Goal: Task Accomplishment & Management: Manage account settings

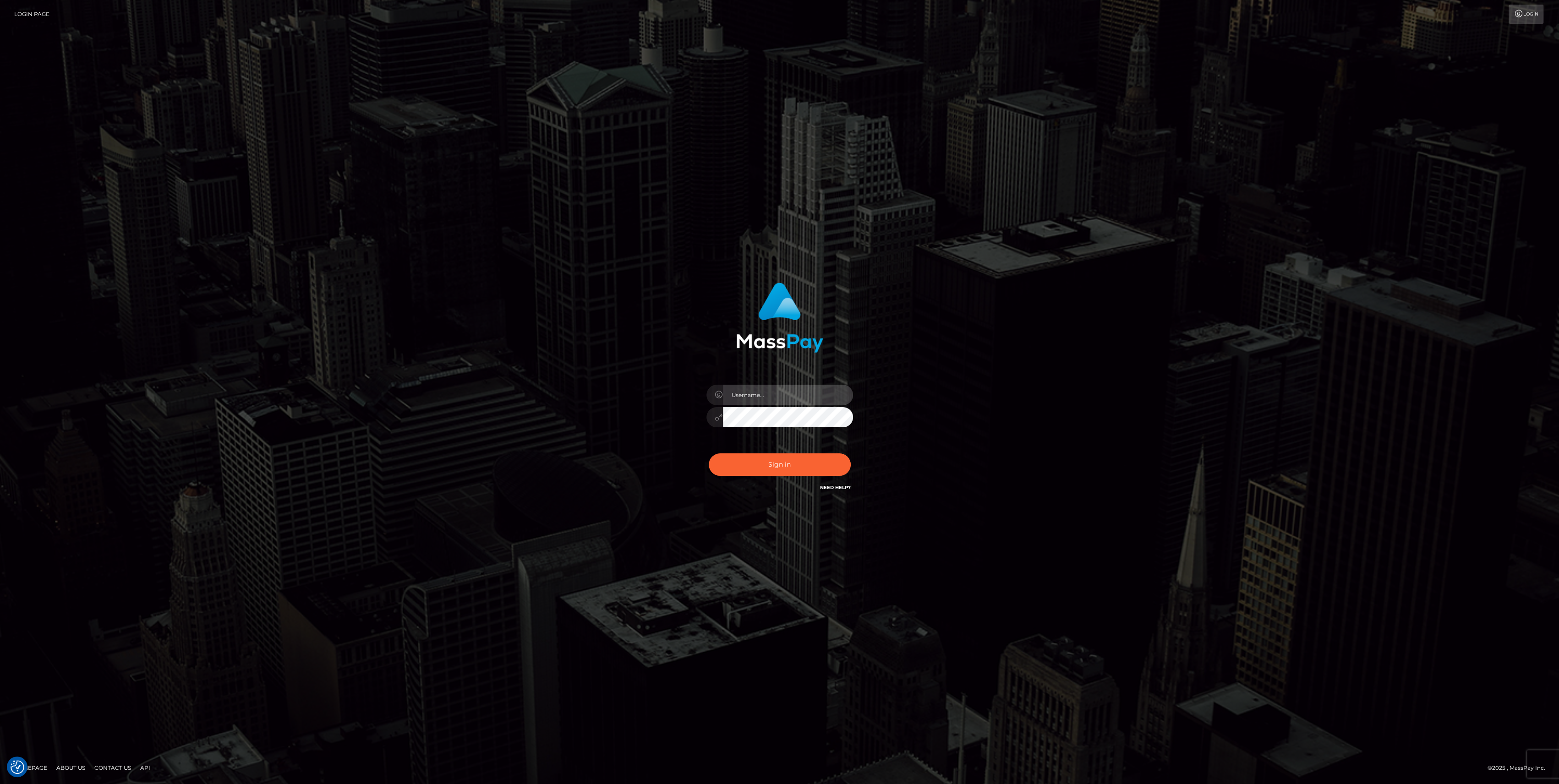
type input "bengreen"
click at [782, 470] on div "0cAFcWeA4u5aY0m9bgVfwJwsgRiqxNoaLSc10lKyAWASDzHs0lz6tYMmsxiYvsNGtetqwD2vPzslWc8…" at bounding box center [779, 468] width 160 height 41
type input "bengreen"
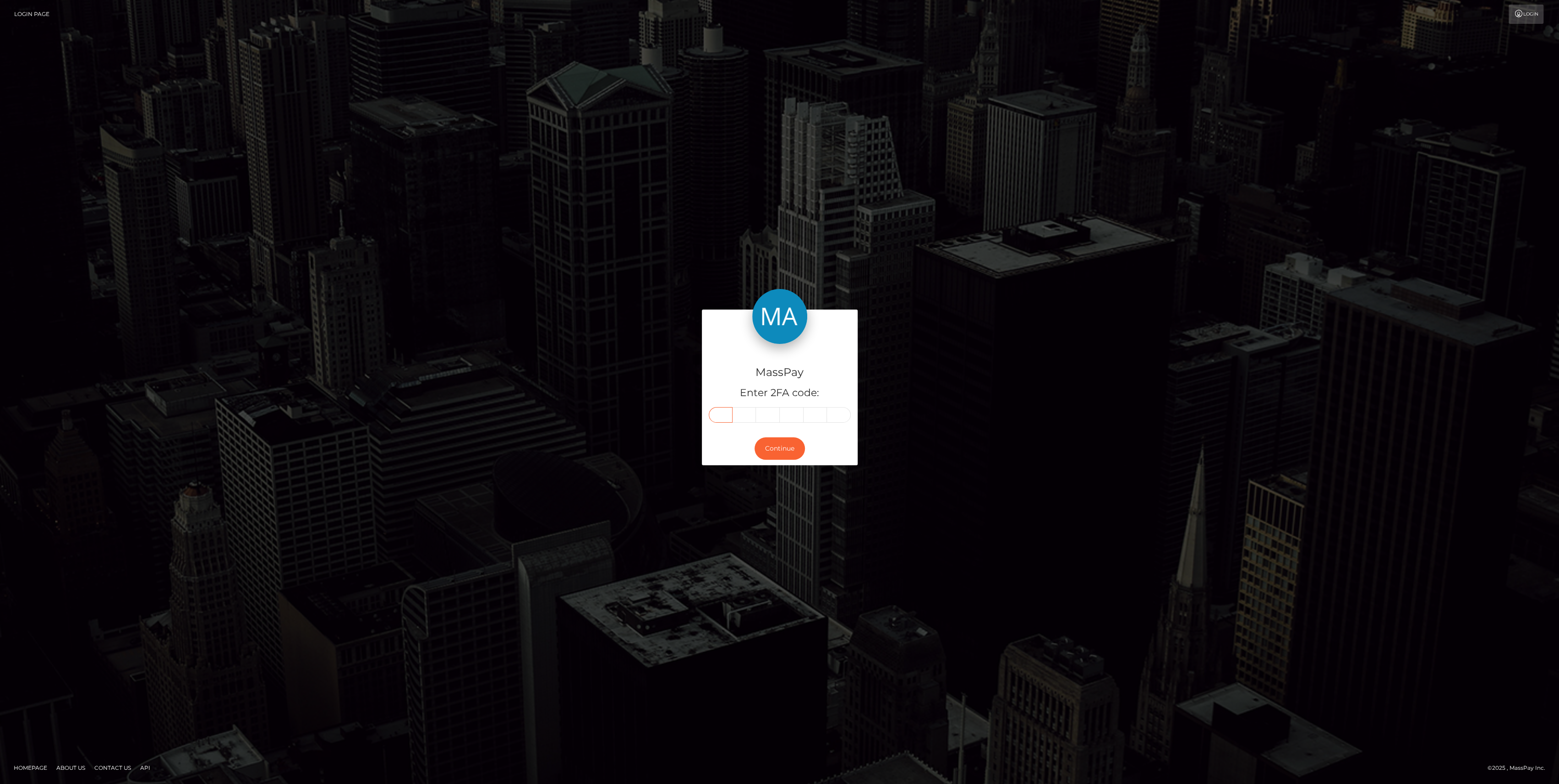
paste input "7"
type input "7"
type input "2"
type input "5"
type input "0"
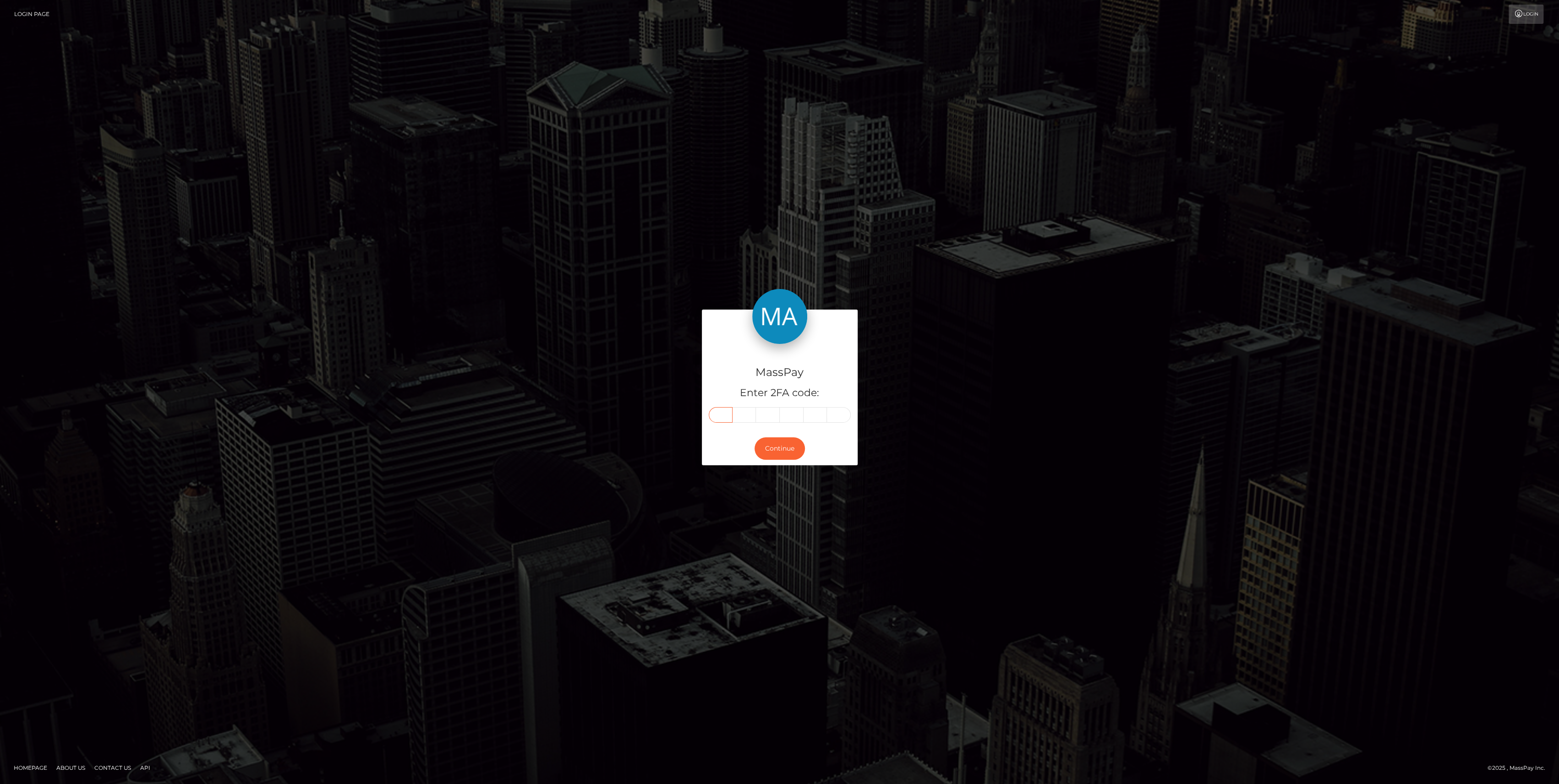
type input "1"
type input "0"
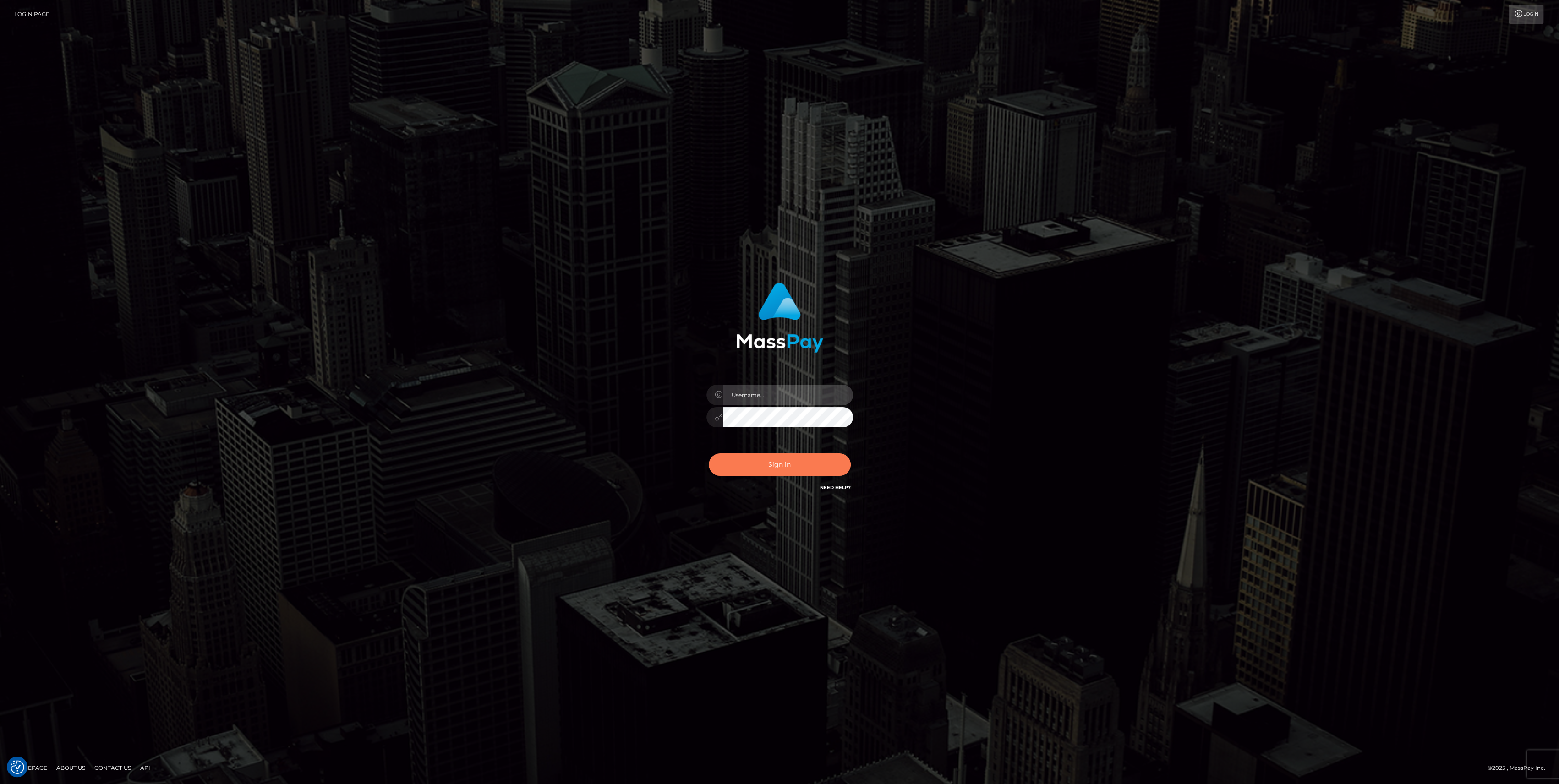
type input "bengreen"
click at [796, 462] on button "Sign in" at bounding box center [780, 464] width 142 height 23
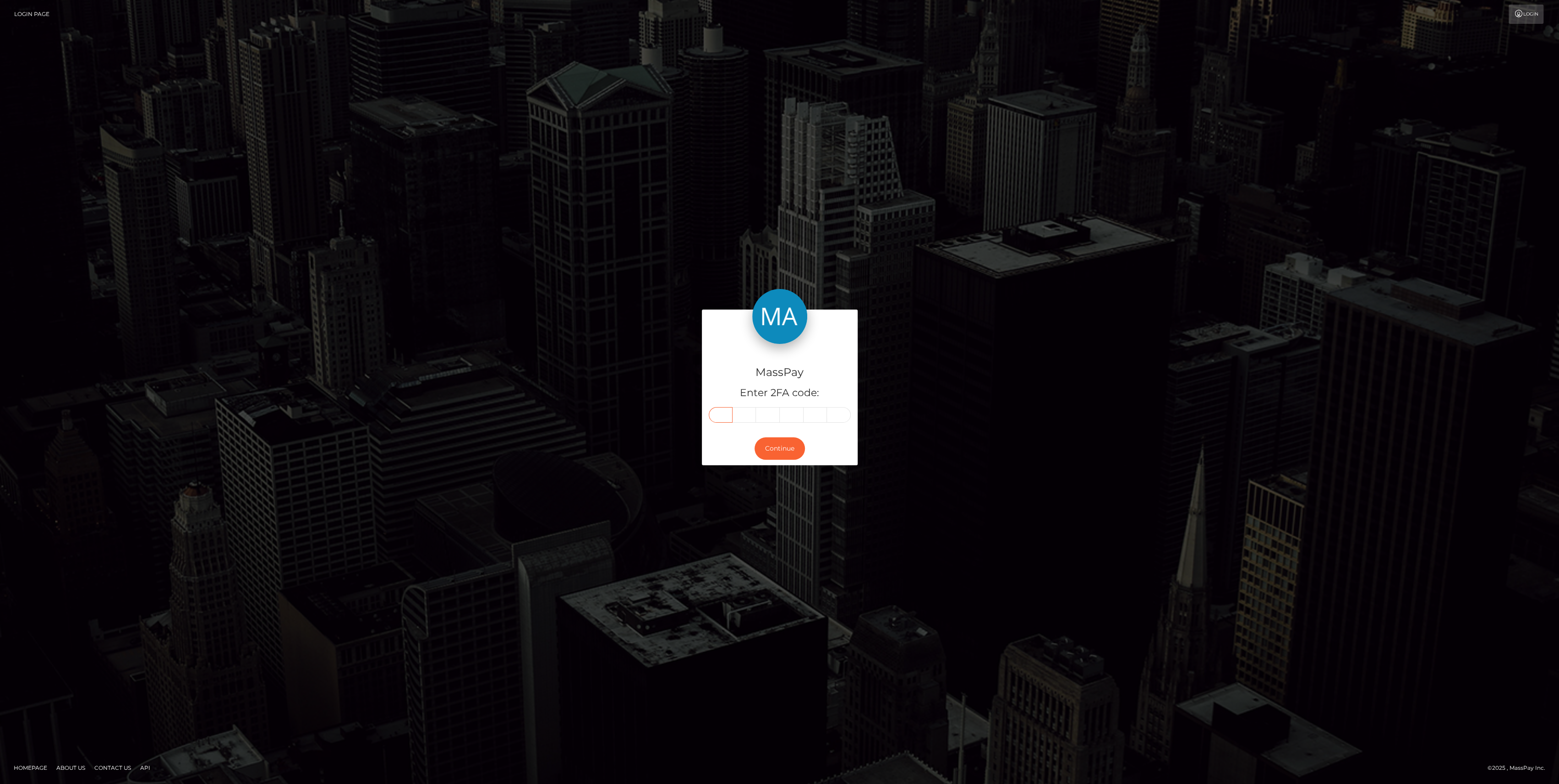
paste input "8"
type input "8"
type input "5"
type input "6"
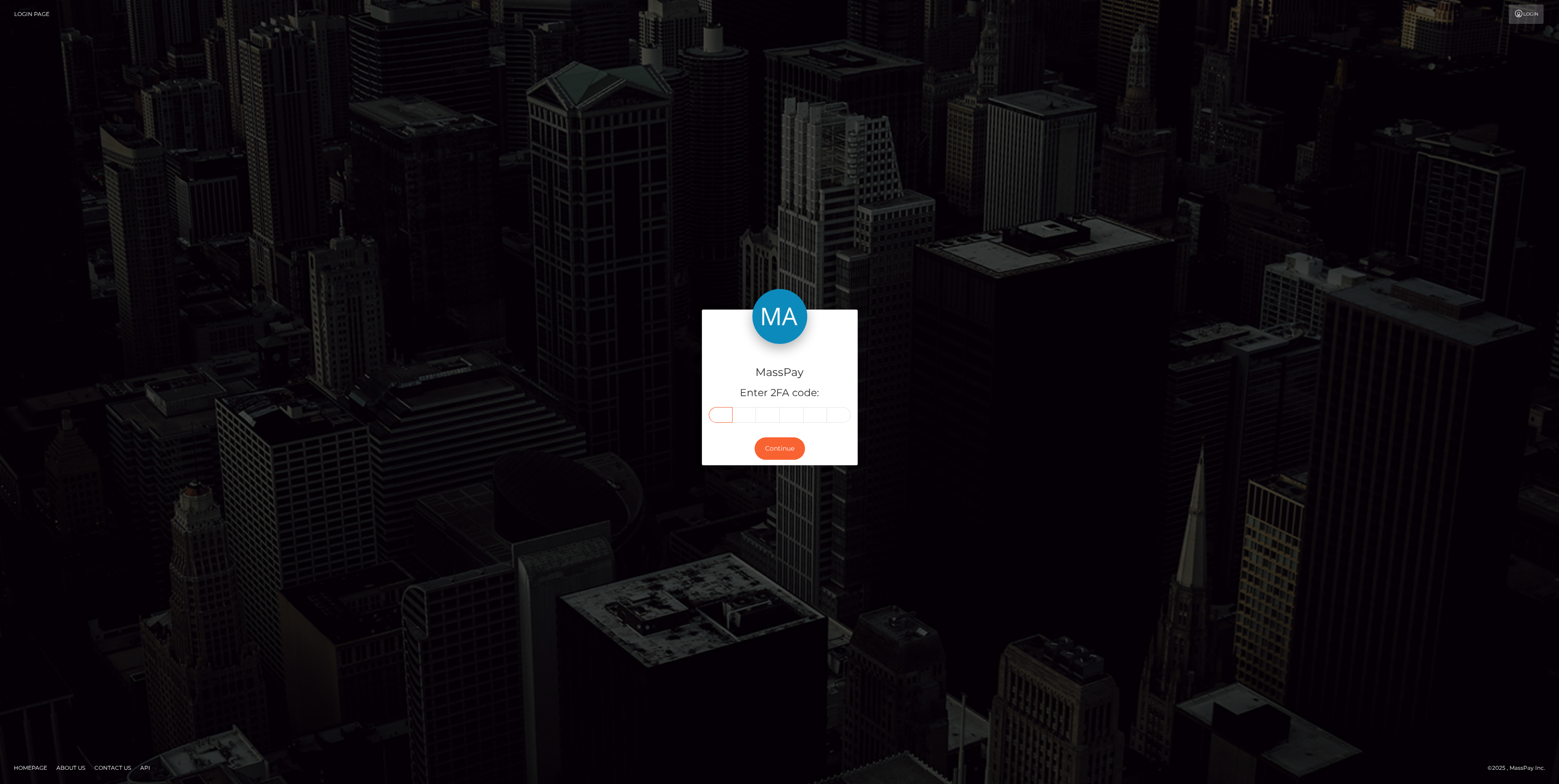
type input "6"
type input "8"
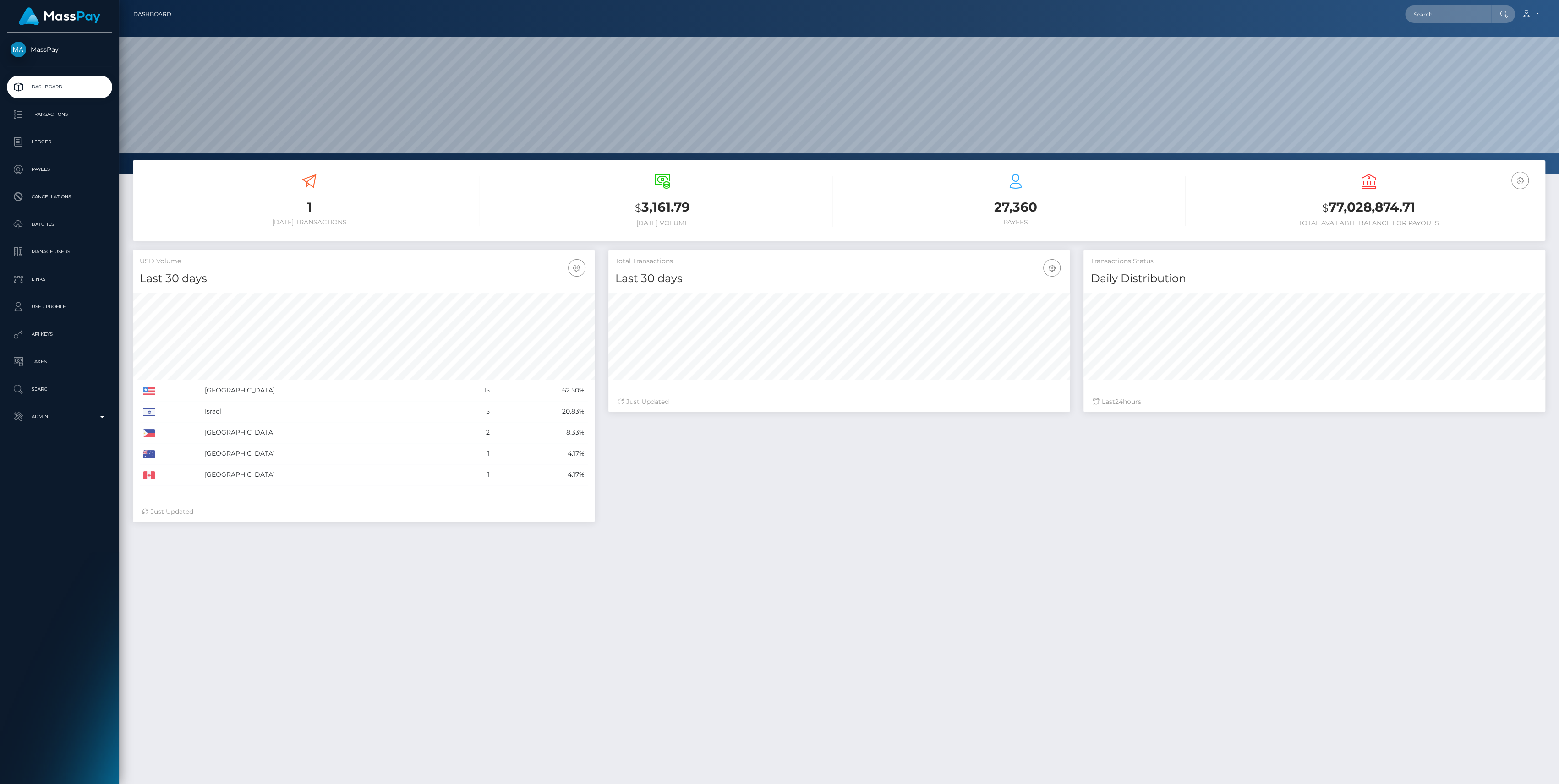
scroll to position [162, 462]
click at [64, 424] on link "Admin" at bounding box center [60, 417] width 106 height 23
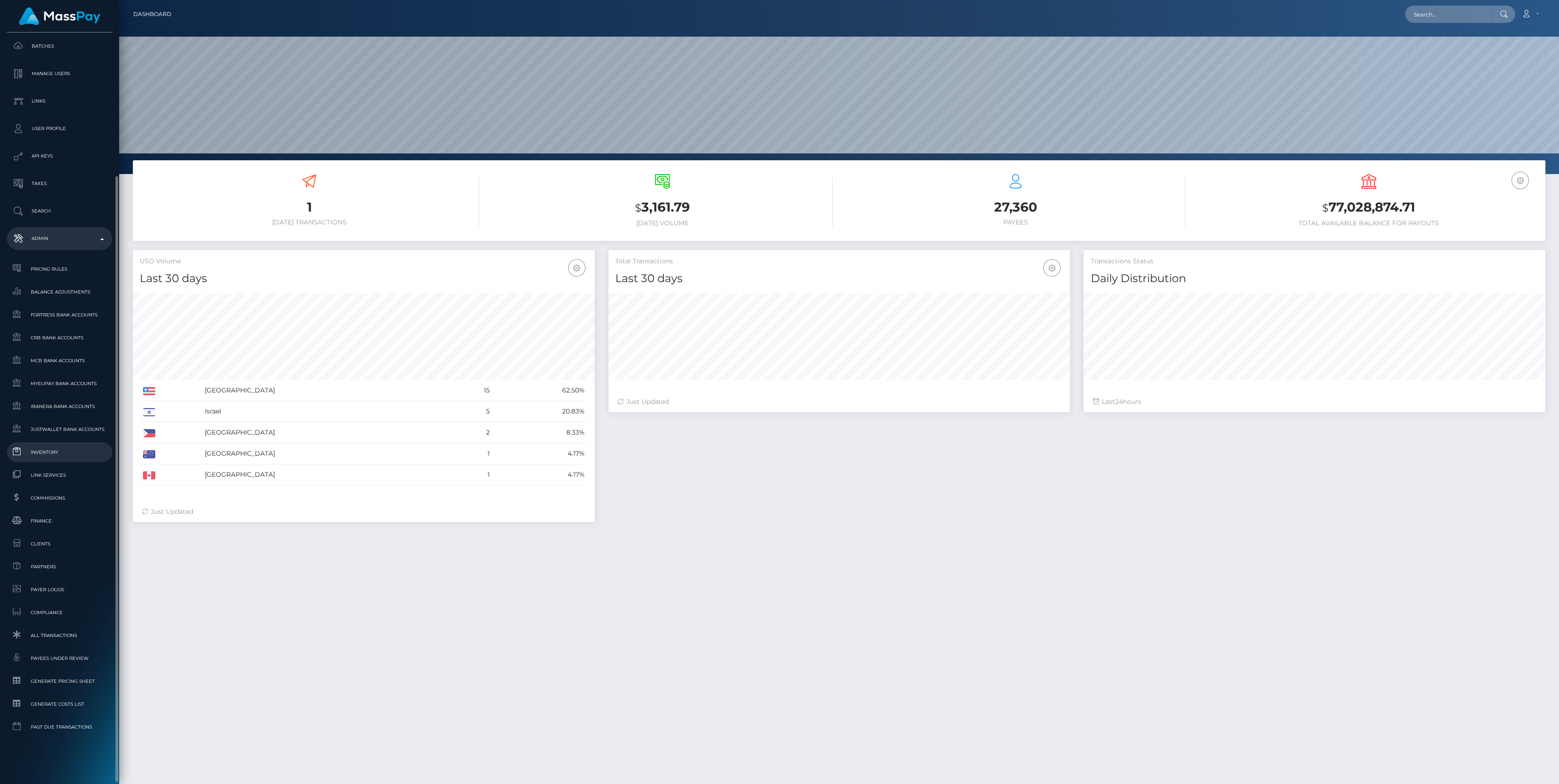
click at [88, 454] on span "Inventory" at bounding box center [59, 452] width 98 height 10
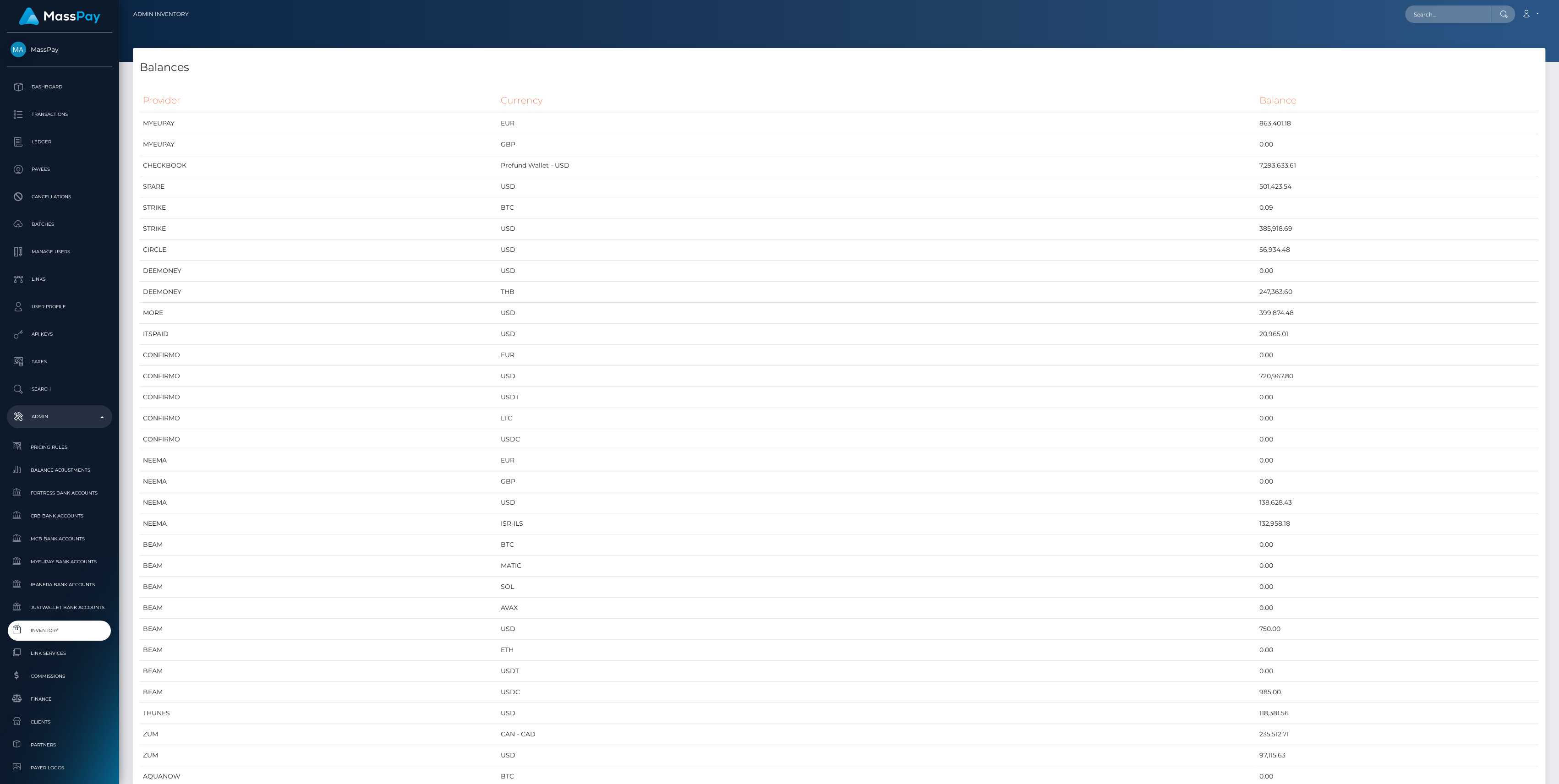
scroll to position [4564, 1412]
click at [825, 224] on td "USD" at bounding box center [877, 229] width 759 height 21
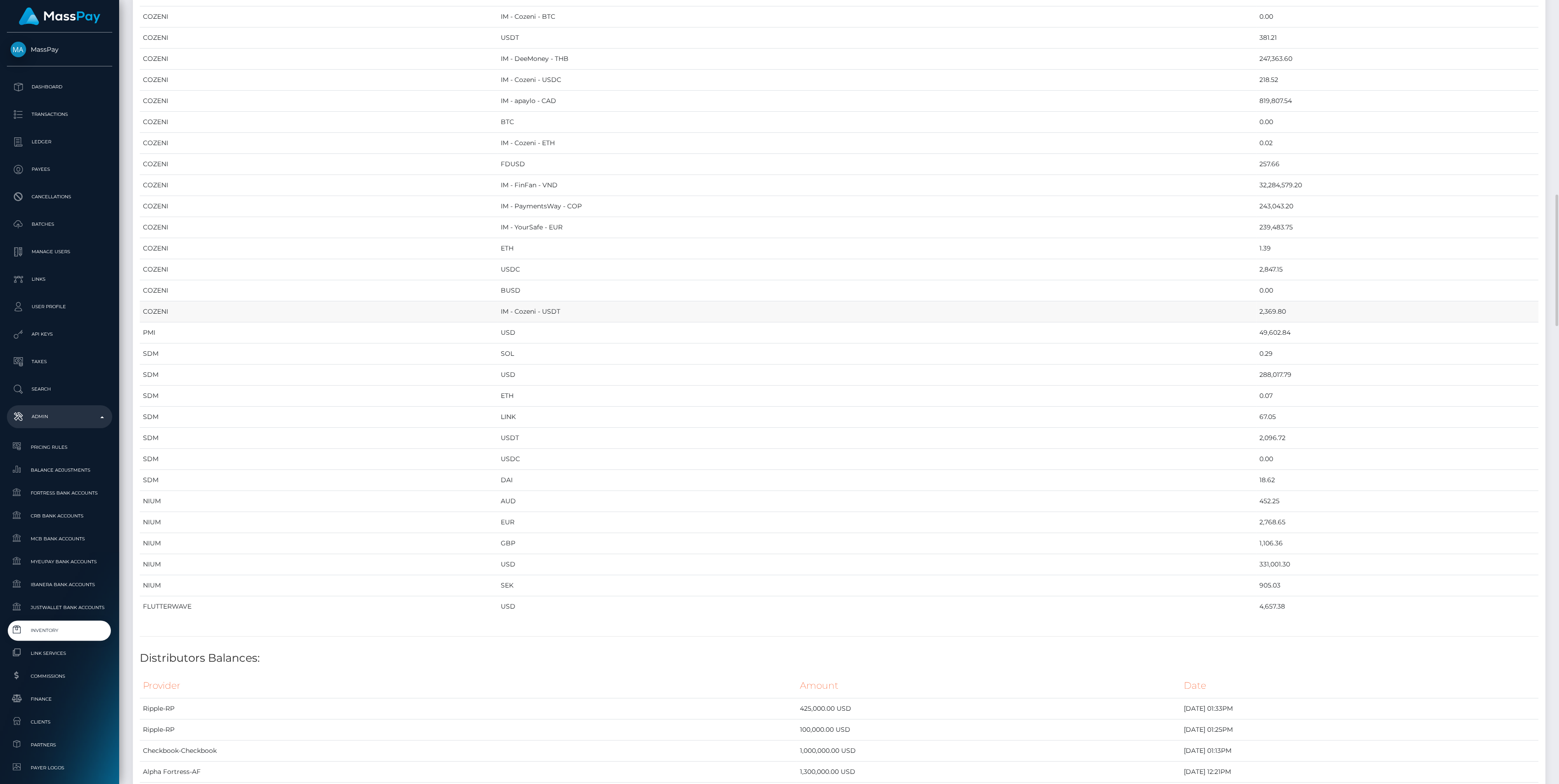
scroll to position [1221, 0]
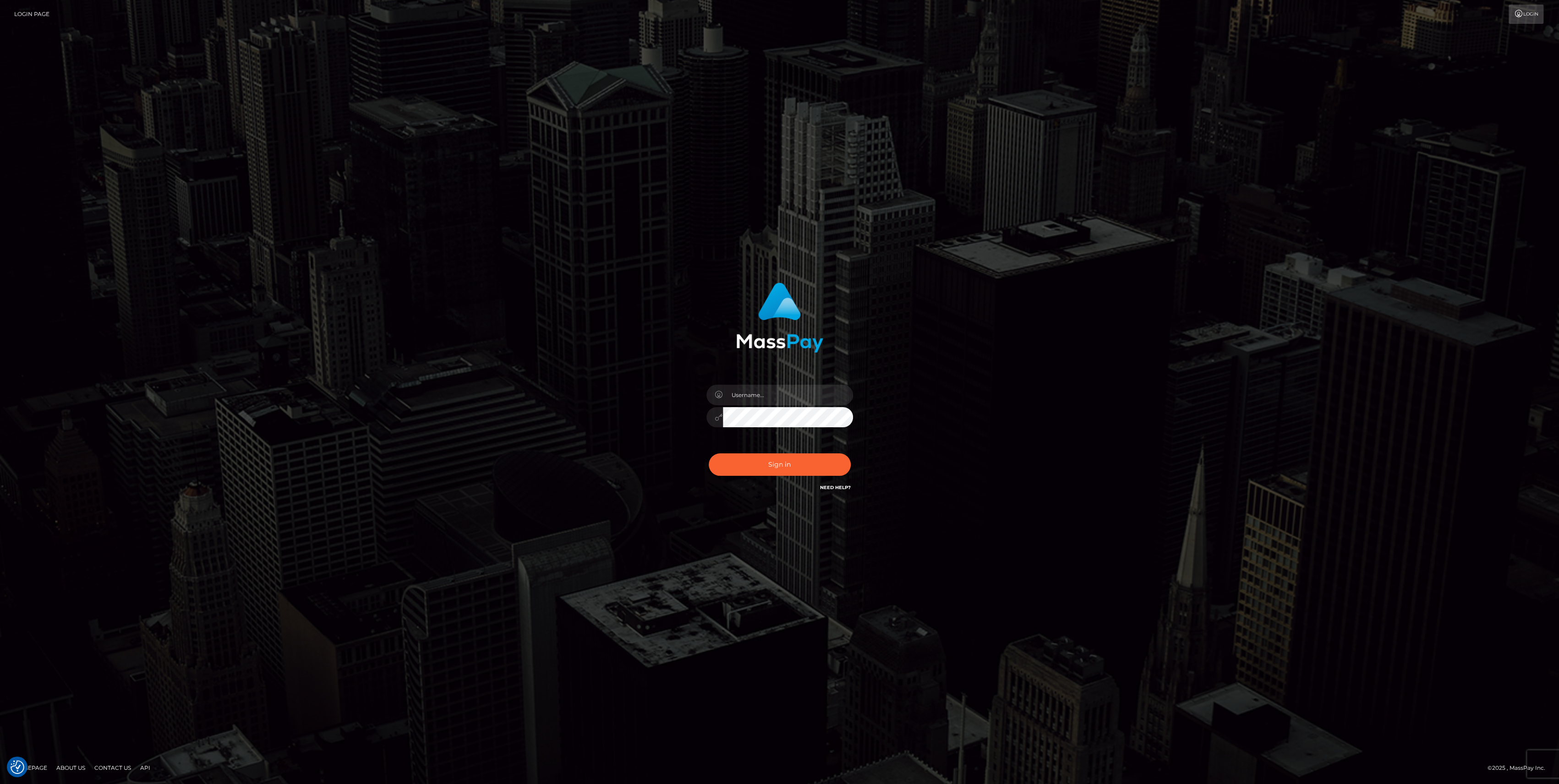
type input "bengreen"
click at [789, 465] on button "Sign in" at bounding box center [780, 464] width 142 height 23
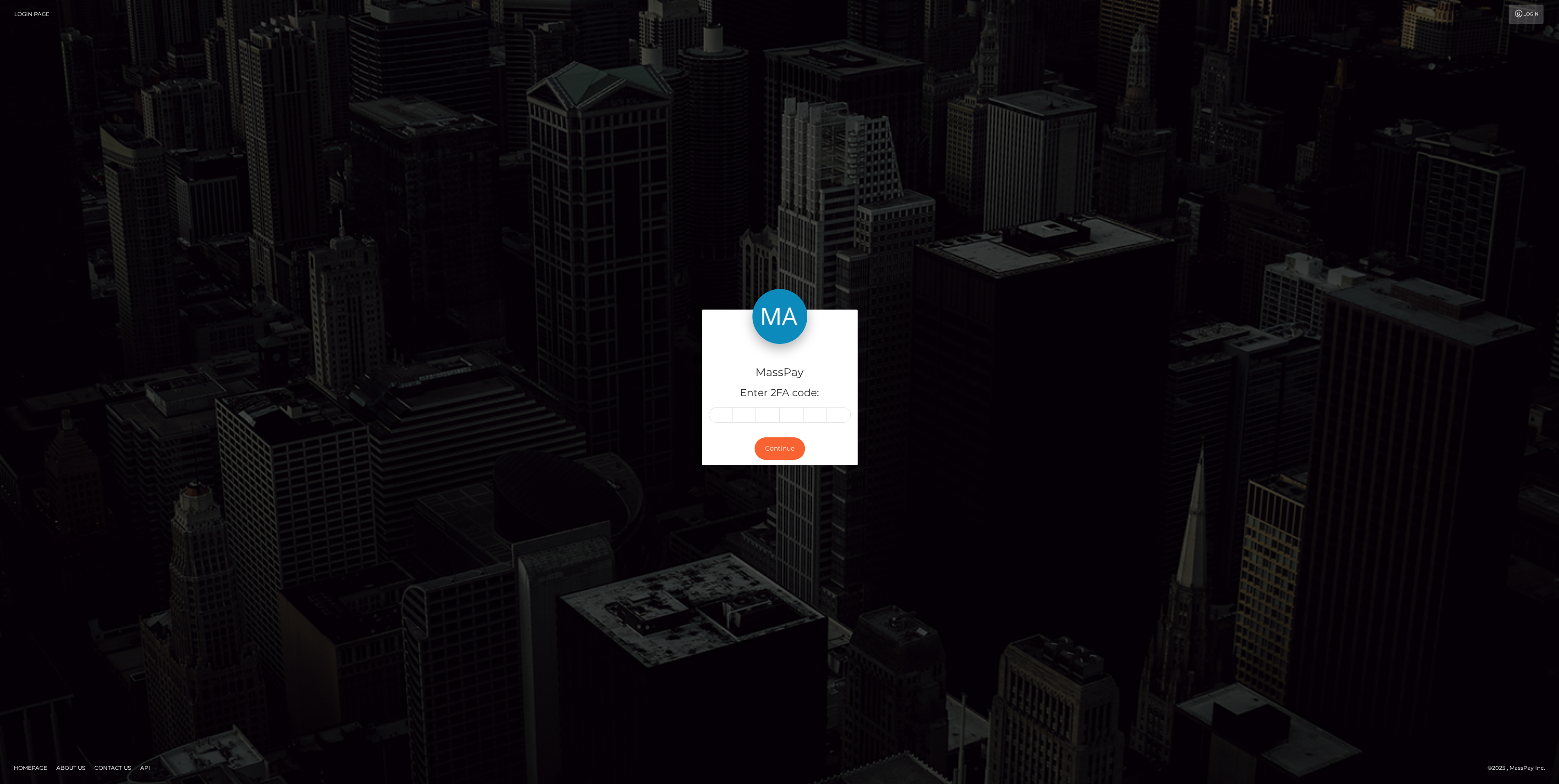
drag, startPoint x: 714, startPoint y: 425, endPoint x: 724, endPoint y: 414, distance: 14.9
click at [714, 425] on div "MassPay Enter 2FA code:" at bounding box center [780, 387] width 156 height 87
click at [724, 414] on input "text" at bounding box center [720, 415] width 23 height 16
paste input "2"
type input "2"
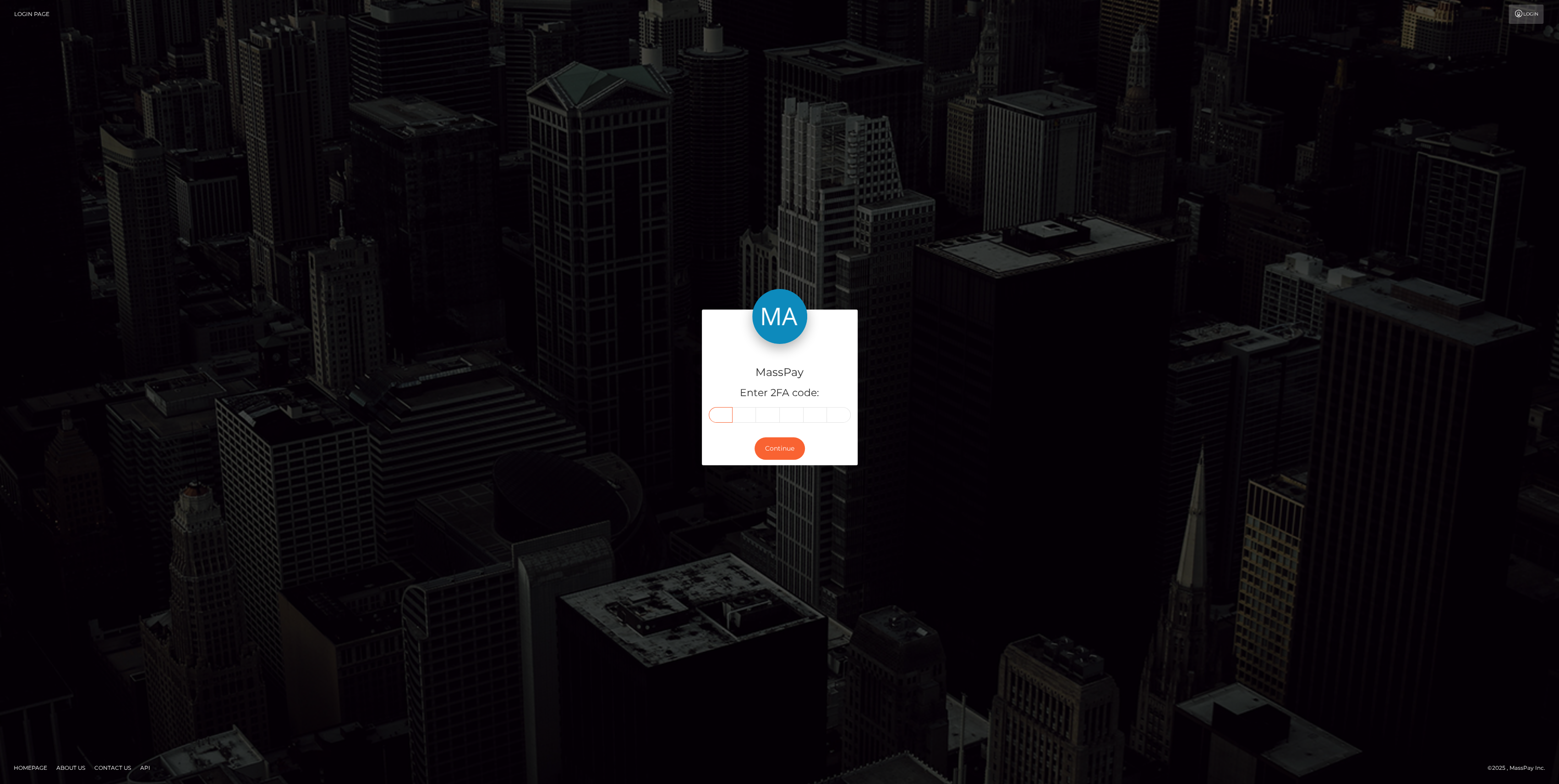
type input "2"
type input "9"
type input "4"
type input "3"
type input "8"
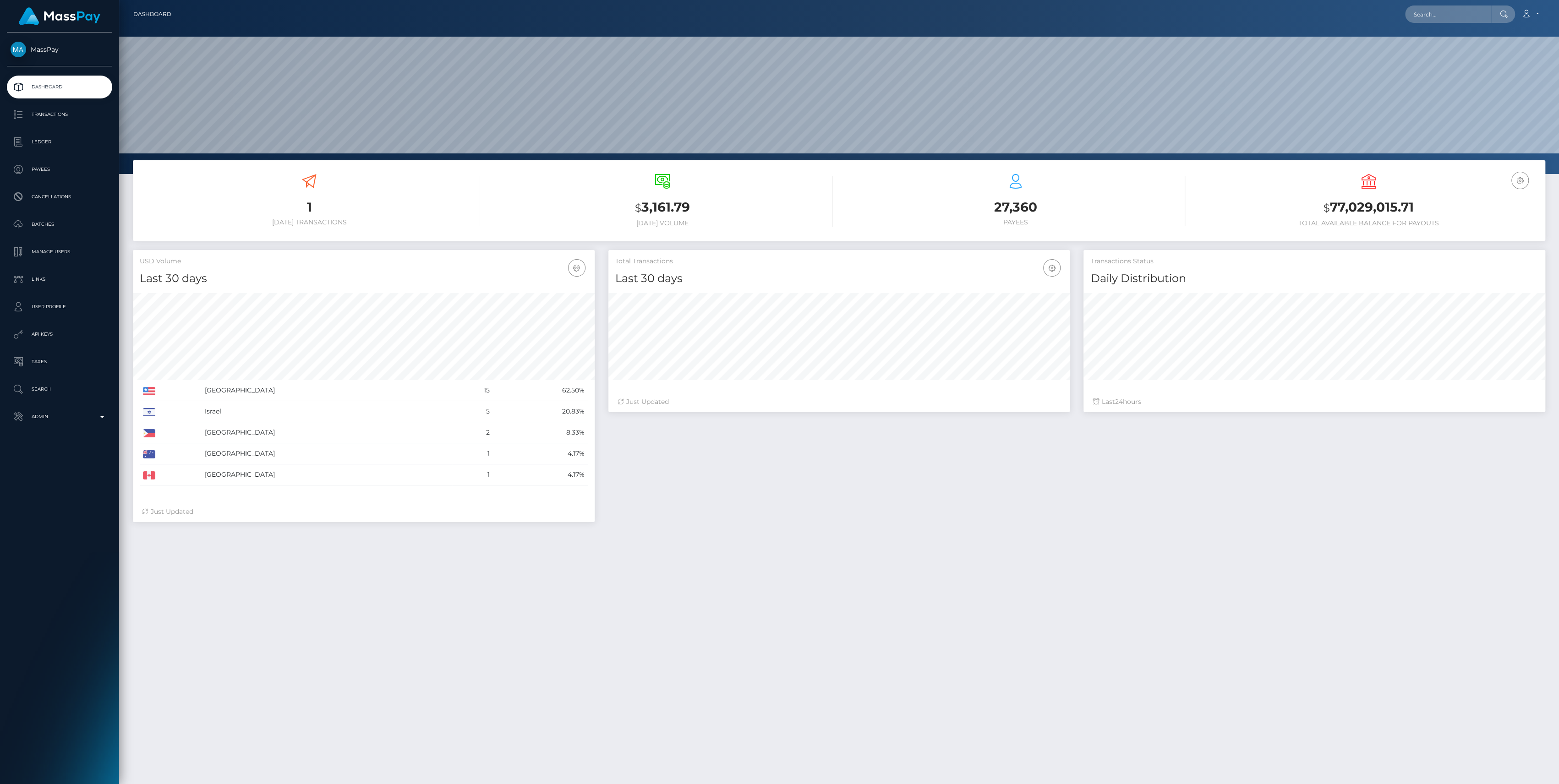
scroll to position [162, 462]
click at [74, 412] on p "Admin" at bounding box center [59, 417] width 98 height 14
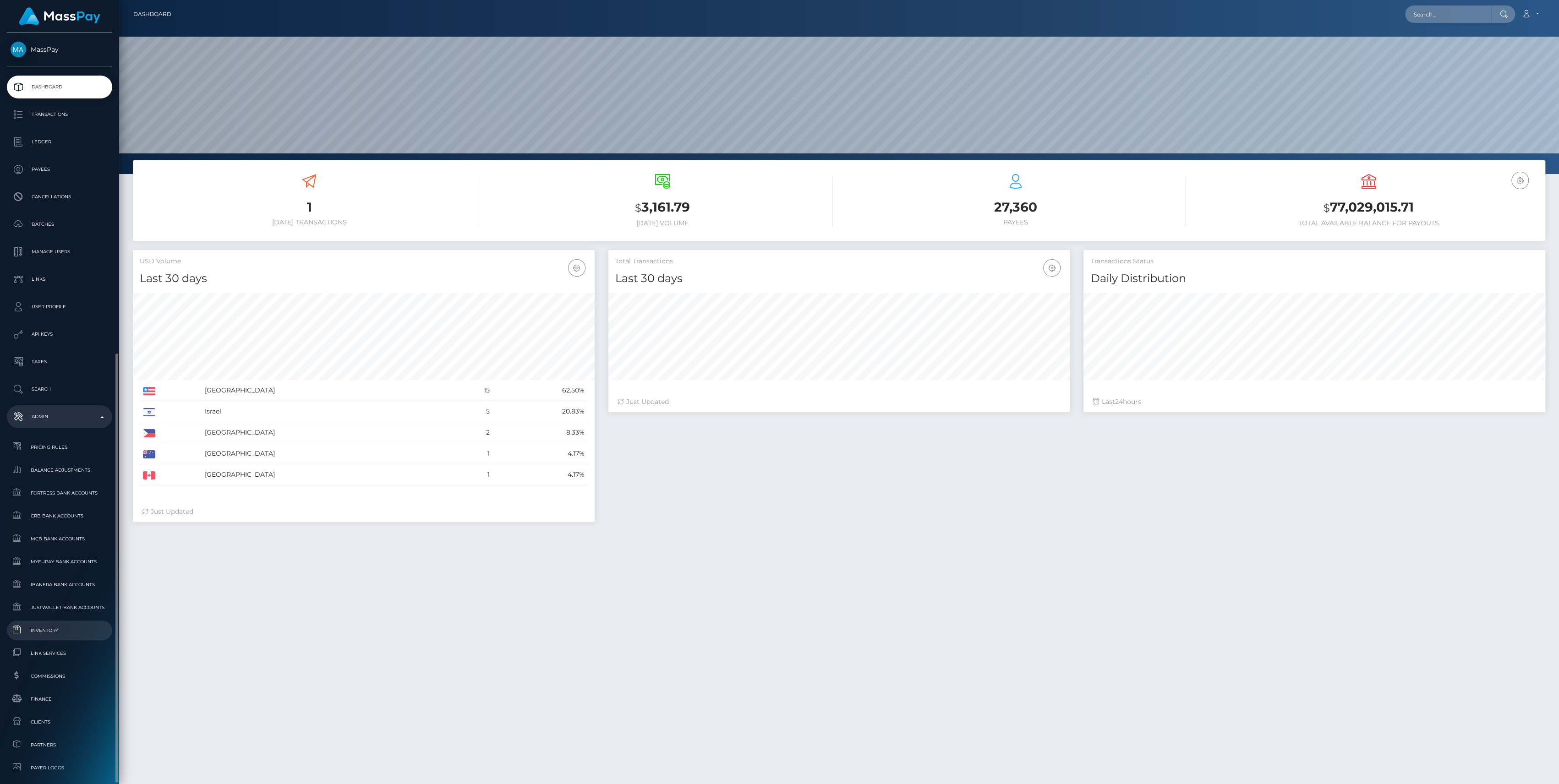
scroll to position [178, 0]
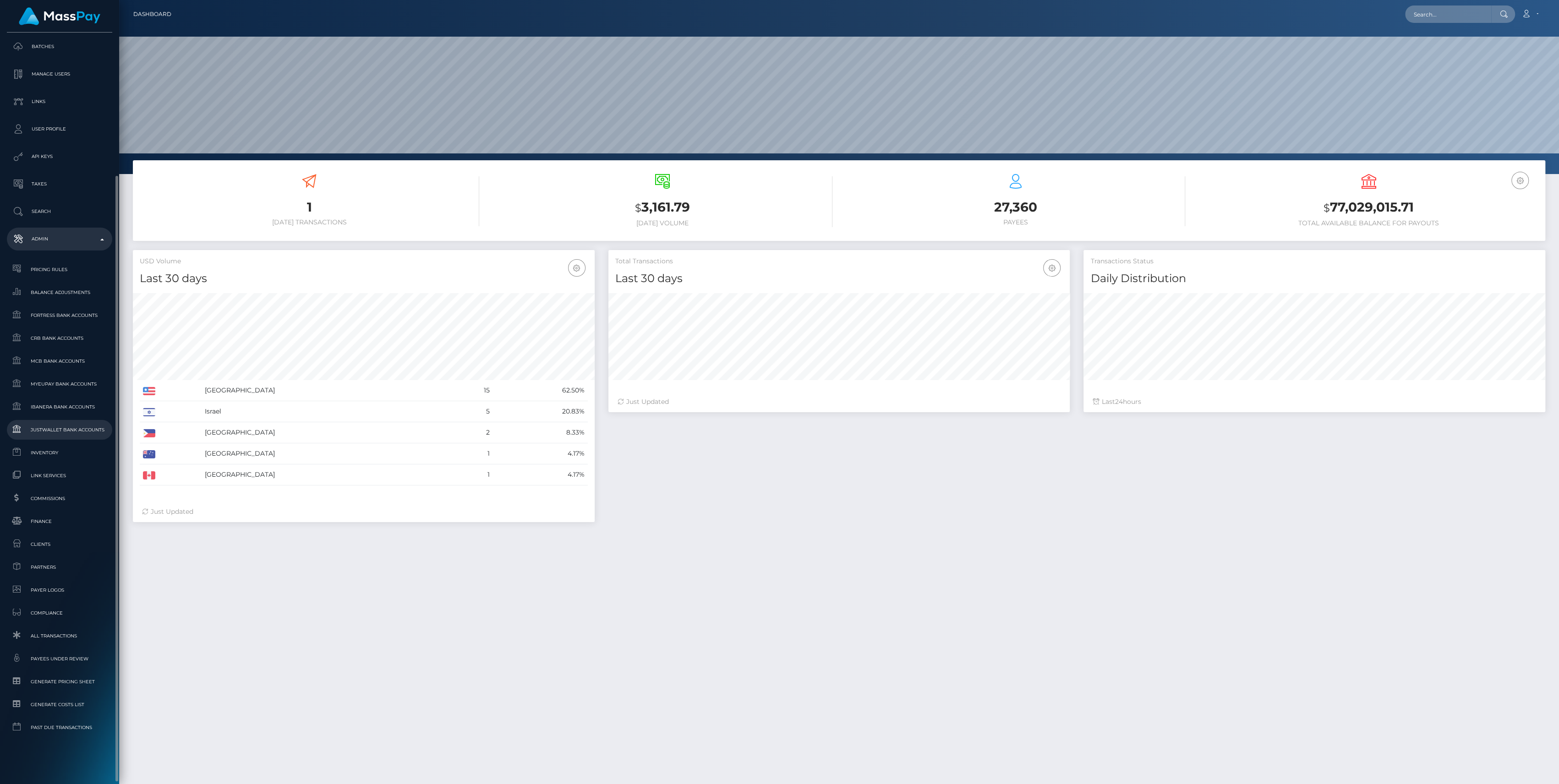
click at [62, 437] on link "JustWallet Bank Accounts" at bounding box center [60, 430] width 106 height 20
click at [63, 448] on span "Inventory" at bounding box center [59, 452] width 98 height 10
click at [75, 449] on span "Inventory" at bounding box center [59, 452] width 98 height 10
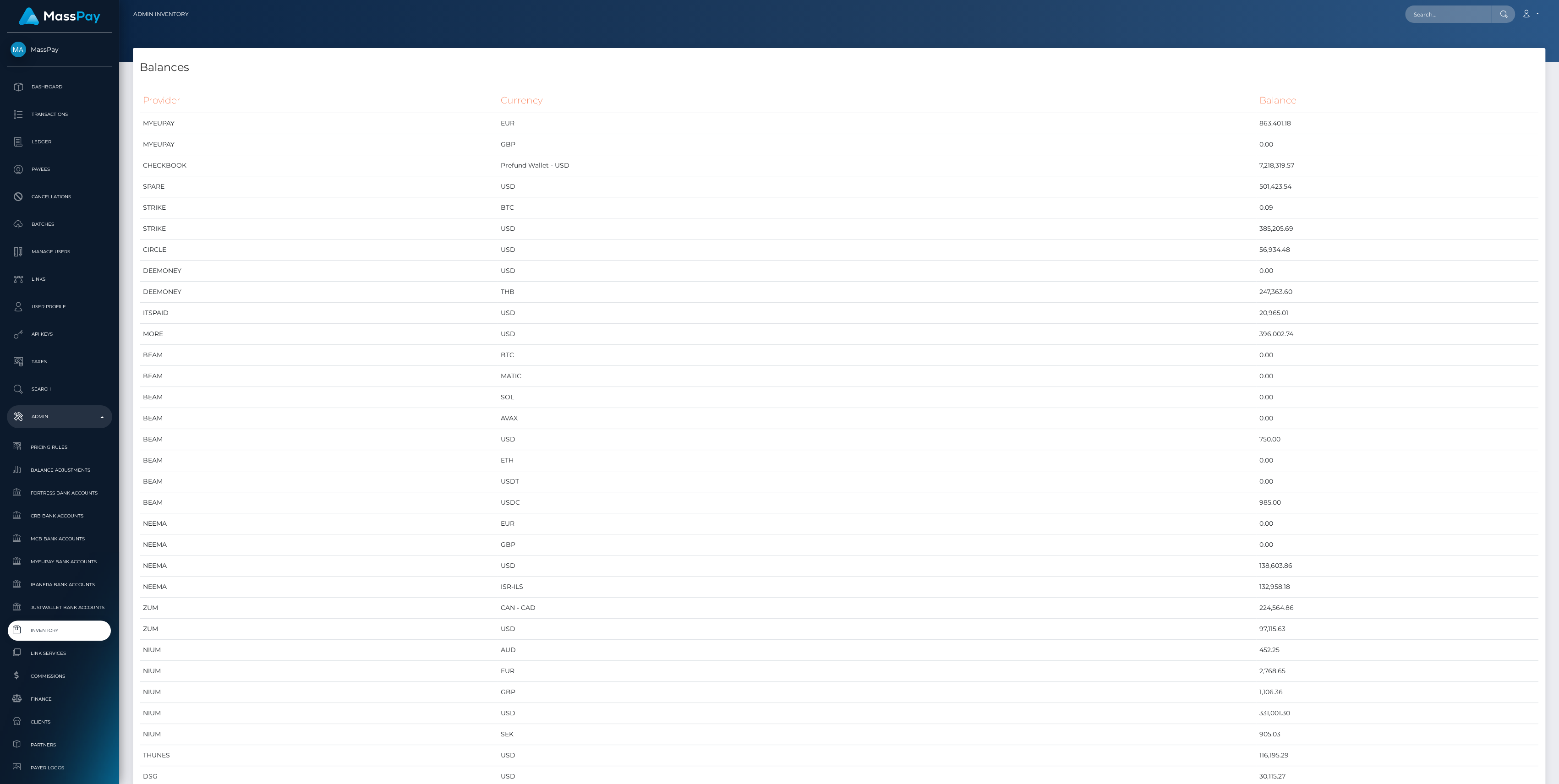
scroll to position [4564, 1412]
click at [92, 761] on div "MassPay Dashboard Transactions Ledger Payees" at bounding box center [779, 392] width 1559 height 784
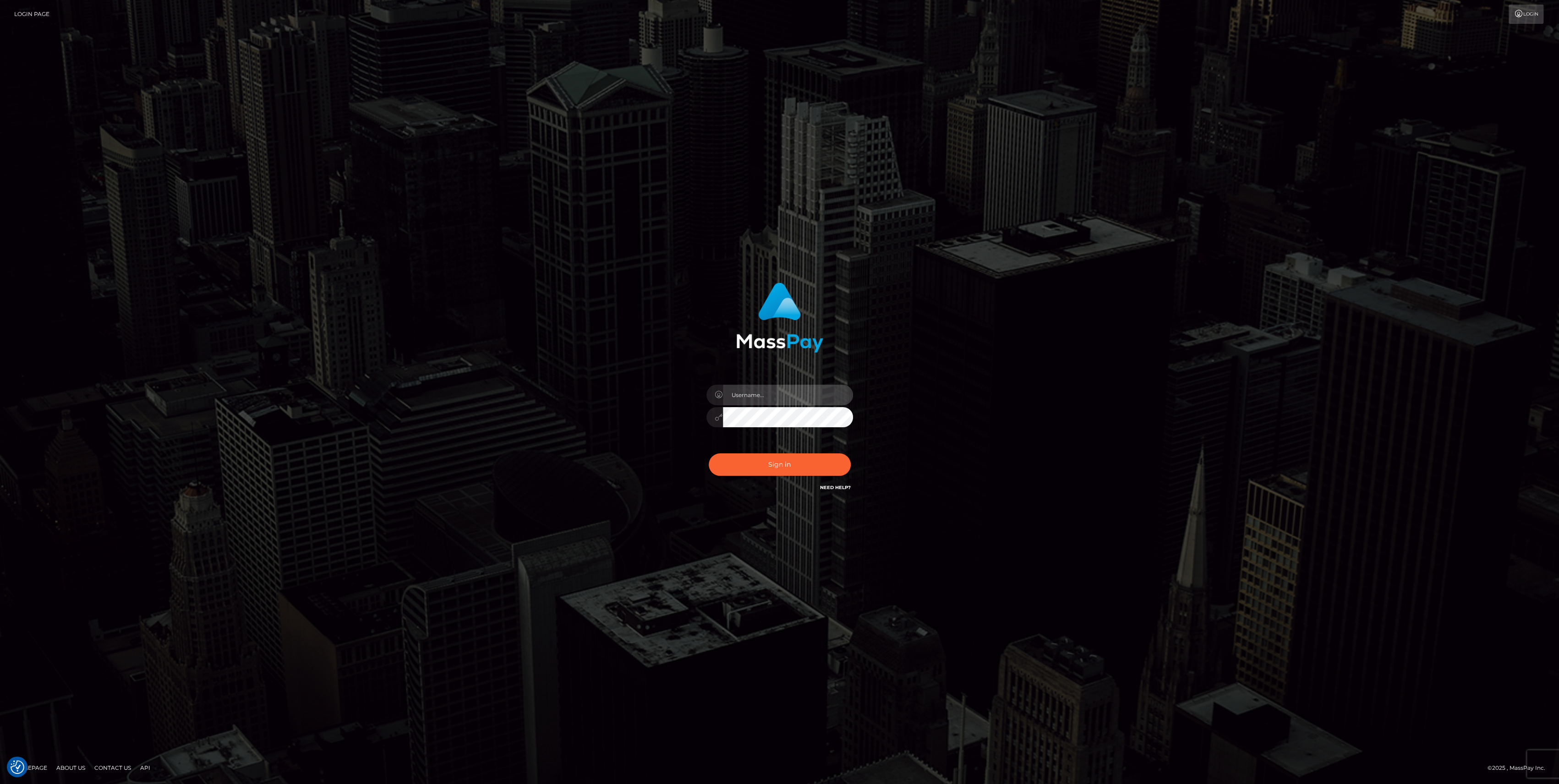
type input "bengreen"
